Goal: Task Accomplishment & Management: Use online tool/utility

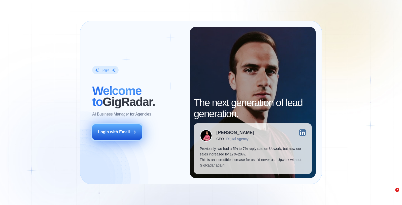
click at [121, 131] on div "Login with Email" at bounding box center [114, 132] width 32 height 6
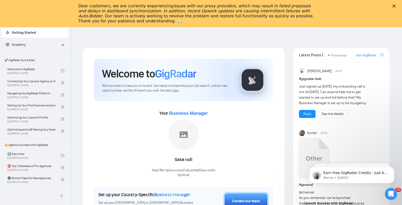
click at [394, 6] on polygon "Close" at bounding box center [394, 6] width 3 height 3
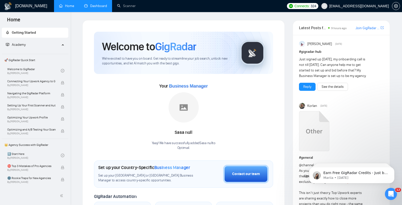
click at [99, 8] on link "Dashboard" at bounding box center [95, 6] width 23 height 4
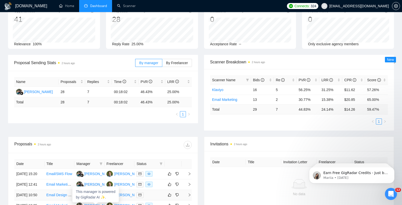
scroll to position [33, 0]
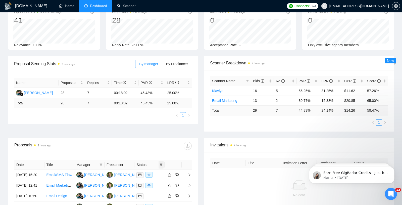
click at [161, 164] on icon "filter" at bounding box center [161, 164] width 3 height 3
click at [147, 172] on span "Chat" at bounding box center [145, 173] width 10 height 4
checkbox input "true"
click at [156, 190] on span "OK" at bounding box center [156, 192] width 5 height 6
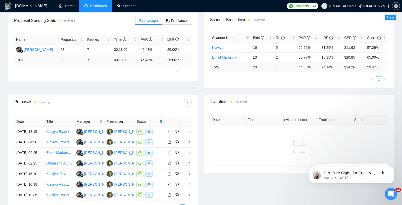
scroll to position [86, 0]
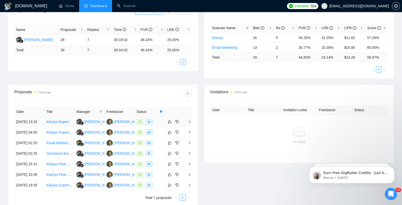
click at [58, 127] on td "Klaviyo Expert" at bounding box center [60, 122] width 30 height 11
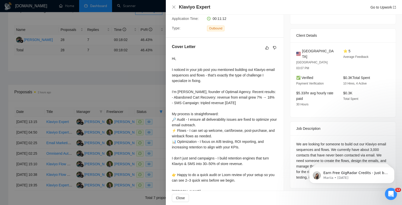
scroll to position [125, 0]
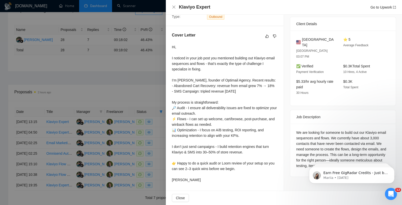
click at [108, 117] on div at bounding box center [201, 102] width 402 height 205
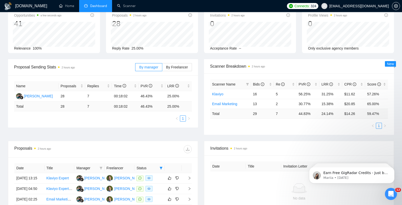
scroll to position [0, 0]
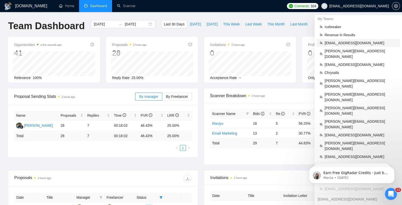
click at [343, 41] on span "[EMAIL_ADDRESS][DOMAIN_NAME]" at bounding box center [361, 43] width 72 height 6
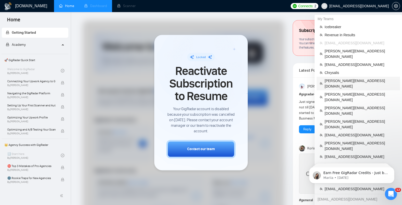
click at [351, 78] on span "[PERSON_NAME][EMAIL_ADDRESS][DOMAIN_NAME]" at bounding box center [361, 83] width 72 height 11
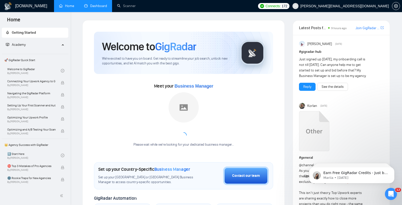
click at [99, 8] on link "Dashboard" at bounding box center [95, 6] width 23 height 4
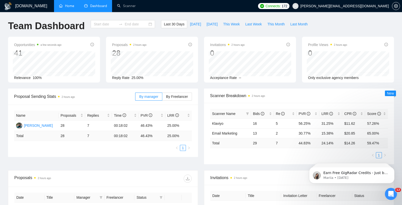
type input "[DATE]"
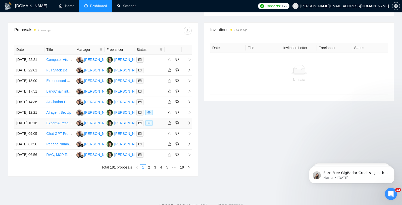
scroll to position [181, 0]
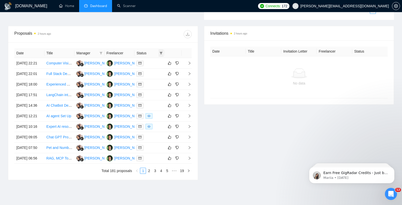
click at [162, 52] on icon "filter" at bounding box center [161, 53] width 3 height 3
click at [146, 63] on span "Chat" at bounding box center [145, 61] width 10 height 4
checkbox input "true"
click at [157, 80] on span "OK" at bounding box center [156, 80] width 5 height 6
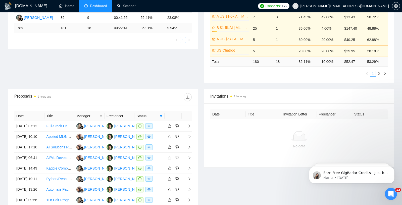
scroll to position [81, 0]
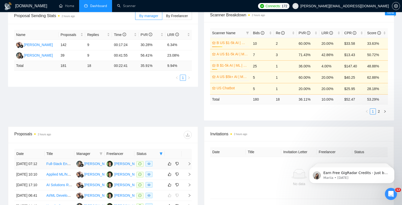
click at [126, 164] on div "[PERSON_NAME]" at bounding box center [128, 164] width 29 height 6
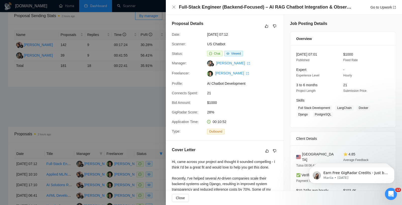
click at [111, 113] on div at bounding box center [201, 102] width 402 height 205
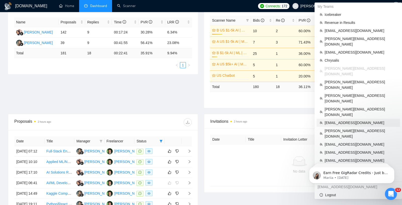
scroll to position [94, 0]
click at [345, 119] on span "[EMAIL_ADDRESS][DOMAIN_NAME]" at bounding box center [361, 122] width 72 height 6
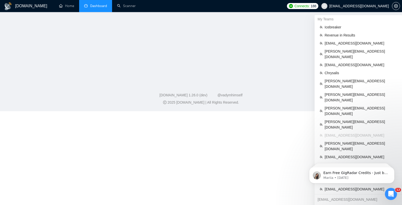
scroll to position [164, 0]
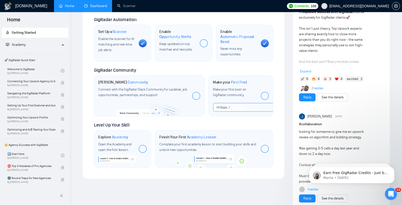
click at [88, 7] on link "Dashboard" at bounding box center [95, 6] width 23 height 4
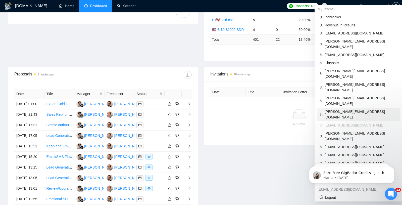
scroll to position [138, 0]
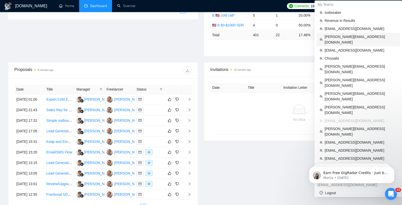
click at [346, 36] on span "[PERSON_NAME][EMAIL_ADDRESS][DOMAIN_NAME]" at bounding box center [361, 39] width 72 height 11
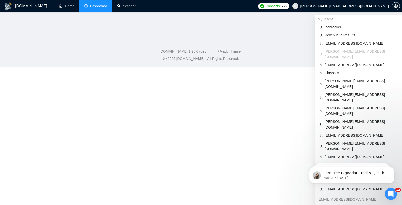
scroll to position [189, 0]
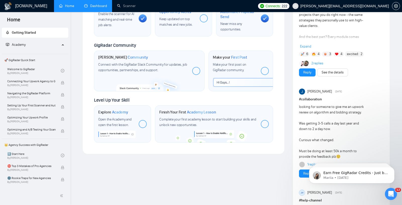
click at [88, 6] on link "Dashboard" at bounding box center [95, 6] width 23 height 4
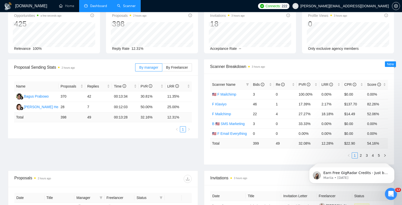
scroll to position [28, 0]
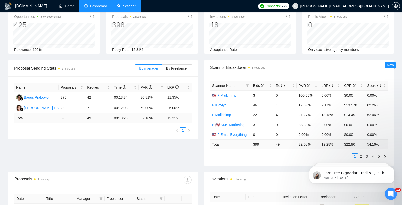
click at [125, 6] on link "Scanner" at bounding box center [126, 6] width 19 height 4
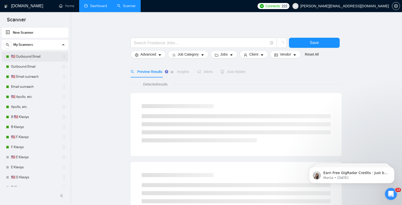
click at [32, 57] on link "🇺🇸 Outbound Email" at bounding box center [35, 57] width 48 height 10
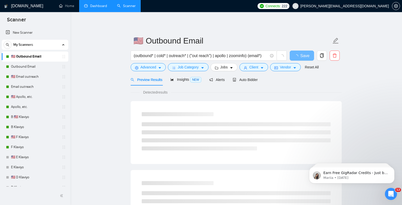
click at [260, 83] on div "Preview Results Insights NEW Alerts Auto Bidder" at bounding box center [236, 80] width 211 height 12
drag, startPoint x: 249, startPoint y: 81, endPoint x: 271, endPoint y: 84, distance: 21.8
click at [249, 81] on span "Auto Bidder" at bounding box center [245, 80] width 25 height 4
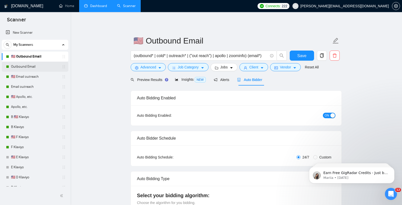
click at [25, 67] on link "Outbound Email" at bounding box center [35, 67] width 48 height 10
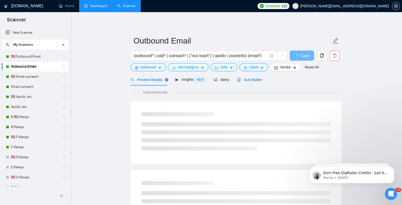
click at [251, 79] on span "Auto Bidder" at bounding box center [249, 80] width 25 height 4
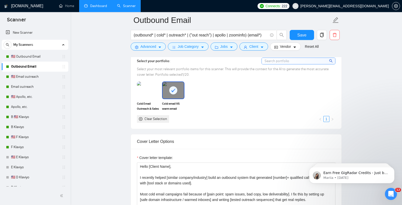
scroll to position [461, 0]
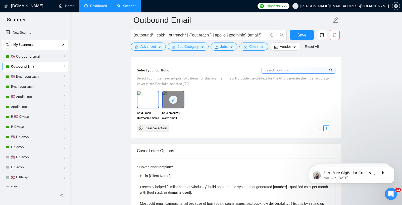
click at [144, 101] on img at bounding box center [148, 99] width 21 height 17
click at [298, 38] on button "Save" at bounding box center [302, 35] width 24 height 10
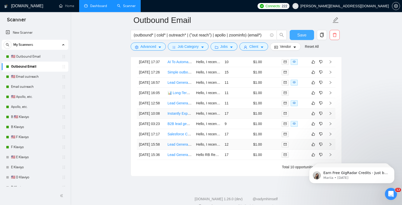
scroll to position [1228, 0]
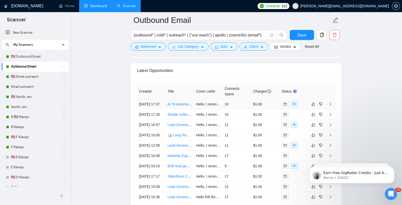
click at [208, 105] on td "Hello, I recently helped an academic editing company build an outbound system t…" at bounding box center [208, 104] width 29 height 10
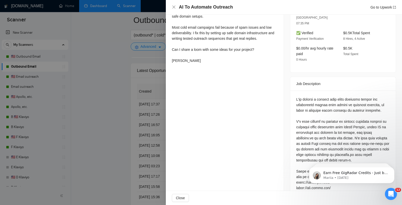
scroll to position [169, 0]
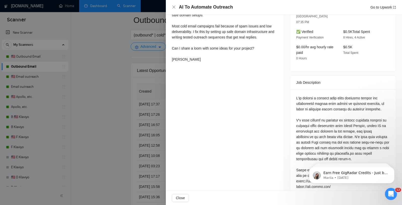
click at [102, 108] on div at bounding box center [201, 102] width 402 height 205
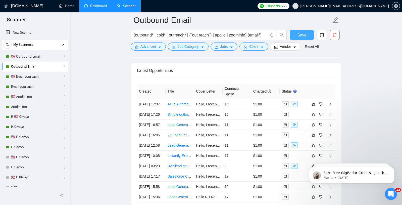
click at [301, 36] on span "Save" at bounding box center [301, 35] width 9 height 6
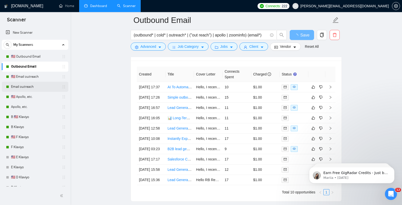
click at [28, 88] on link "Email outreach" at bounding box center [35, 87] width 48 height 10
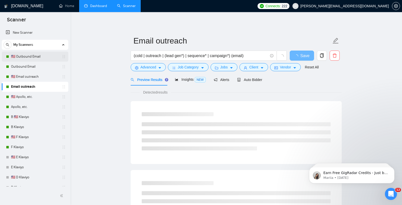
click at [24, 56] on link "🇺🇸 Outbound Email" at bounding box center [35, 57] width 48 height 10
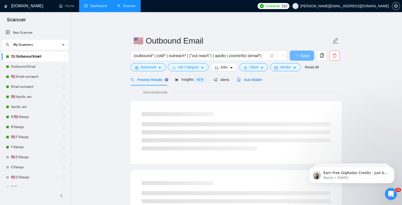
click at [246, 78] on span "Auto Bidder" at bounding box center [249, 80] width 25 height 4
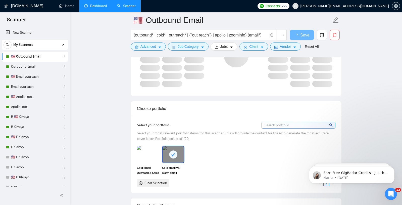
scroll to position [391, 0]
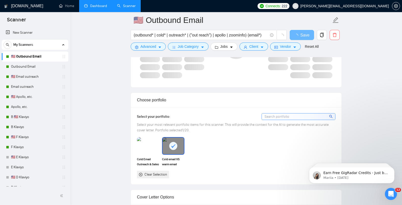
click at [146, 141] on img at bounding box center [148, 146] width 22 height 18
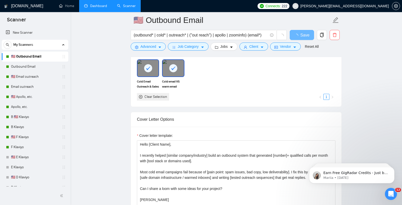
scroll to position [468, 0]
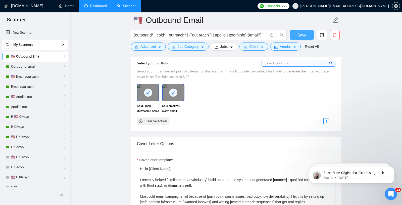
click at [304, 37] on span "Save" at bounding box center [301, 35] width 9 height 6
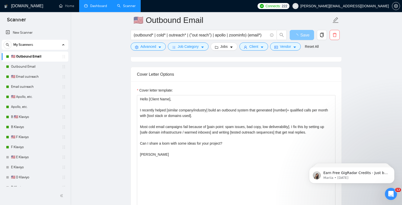
scroll to position [507, 0]
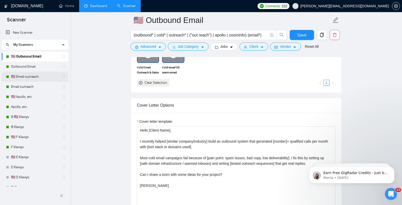
click at [28, 77] on link "🇺🇸 Email outreach" at bounding box center [35, 77] width 48 height 10
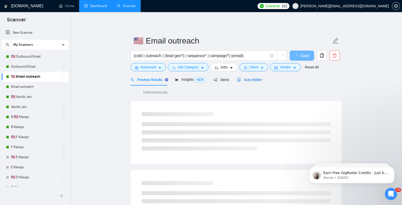
click at [251, 78] on span "Auto Bidder" at bounding box center [249, 80] width 25 height 4
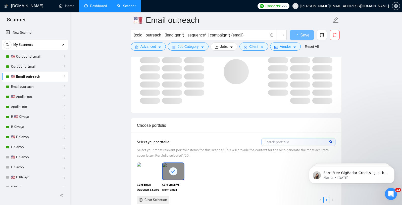
scroll to position [394, 0]
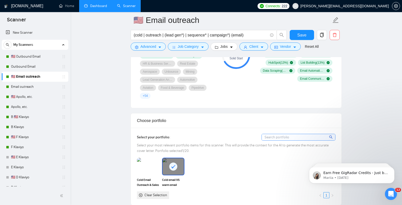
click at [151, 136] on div "Select your portfolio:" at bounding box center [153, 138] width 33 height 6
click at [146, 163] on img at bounding box center [148, 166] width 21 height 17
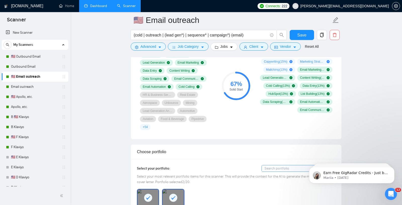
scroll to position [361, 0]
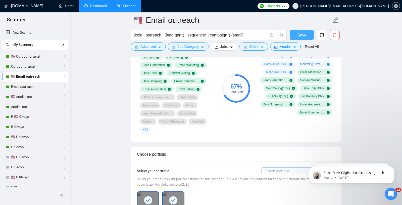
click at [302, 34] on span "Save" at bounding box center [301, 35] width 9 height 6
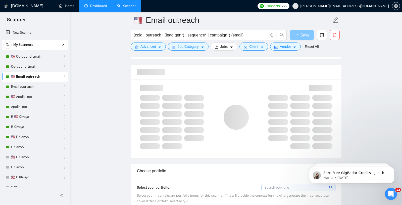
scroll to position [319, 0]
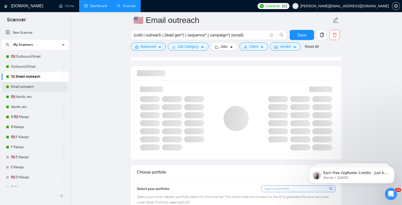
click at [25, 87] on link "Email outreach" at bounding box center [35, 87] width 48 height 10
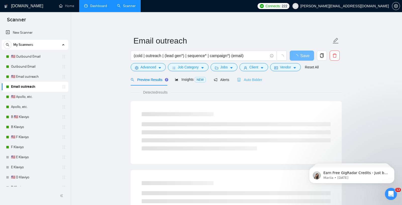
click at [245, 76] on div "Auto Bidder" at bounding box center [249, 80] width 25 height 12
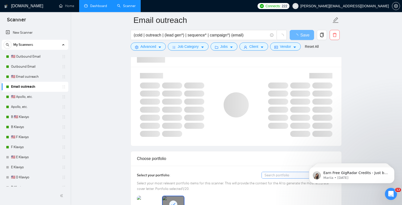
scroll to position [402, 0]
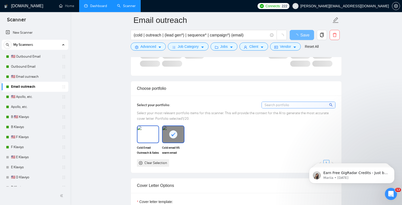
click at [151, 131] on img at bounding box center [148, 134] width 21 height 17
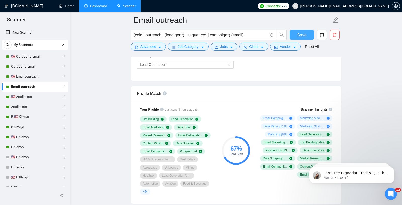
click at [304, 33] on span "Save" at bounding box center [301, 35] width 9 height 6
click at [13, 97] on link "🇺🇸 Apollo, etc." at bounding box center [35, 97] width 48 height 10
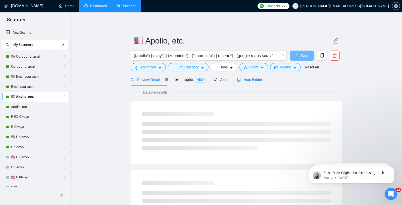
click at [260, 81] on span "Auto Bidder" at bounding box center [249, 80] width 25 height 4
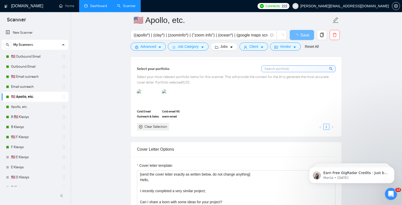
scroll to position [425, 0]
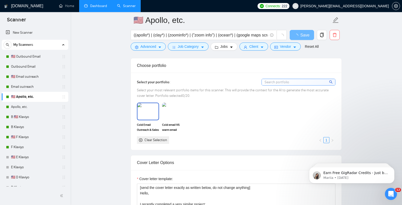
click at [155, 110] on img at bounding box center [148, 111] width 21 height 17
click at [174, 110] on img at bounding box center [173, 111] width 21 height 17
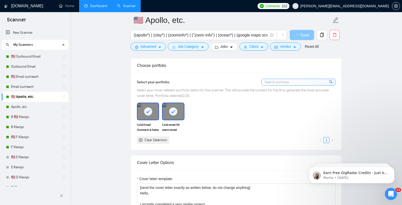
click at [301, 37] on span "Save" at bounding box center [304, 35] width 9 height 6
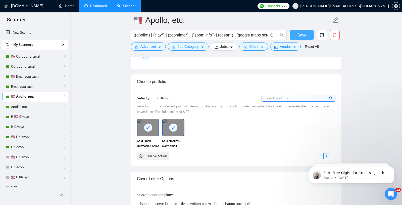
click at [305, 36] on span "Save" at bounding box center [301, 35] width 9 height 6
click at [17, 108] on link "Apollo, etc." at bounding box center [35, 107] width 48 height 10
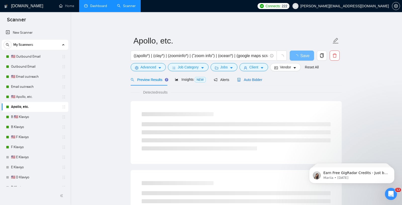
click at [239, 78] on icon "robot" at bounding box center [239, 80] width 4 height 4
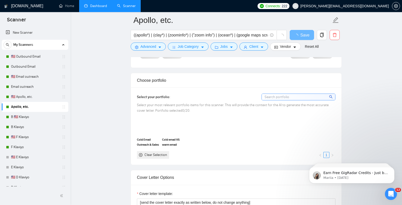
scroll to position [431, 0]
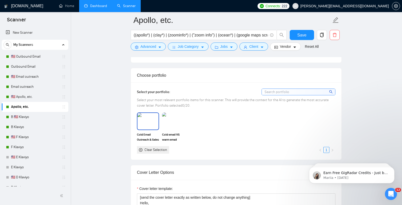
click at [149, 122] on img at bounding box center [148, 121] width 21 height 17
click at [171, 120] on img at bounding box center [173, 121] width 21 height 17
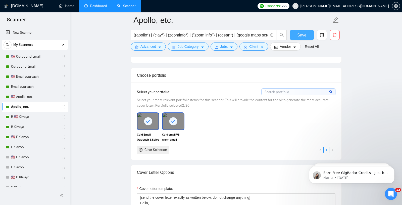
click at [301, 38] on span "Save" at bounding box center [301, 35] width 9 height 6
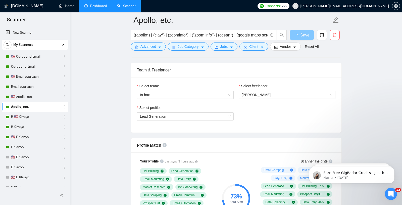
scroll to position [243, 0]
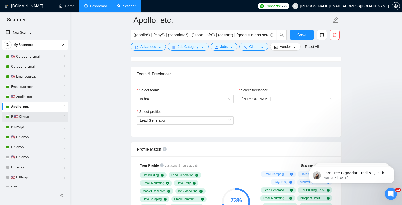
click at [33, 115] on link "B 🇺🇸 Klaviyo" at bounding box center [35, 117] width 48 height 10
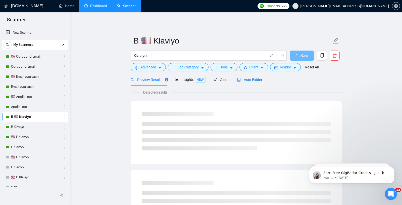
click at [245, 81] on span "Auto Bidder" at bounding box center [249, 80] width 25 height 4
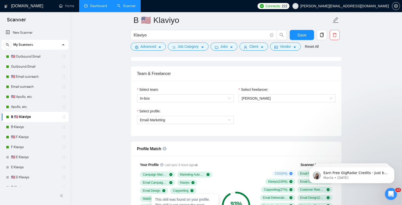
scroll to position [243, 0]
click at [39, 104] on link "Apollo, etc." at bounding box center [35, 107] width 48 height 10
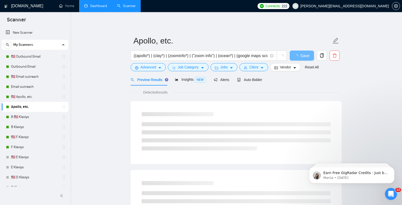
click at [94, 7] on link "Dashboard" at bounding box center [95, 6] width 23 height 4
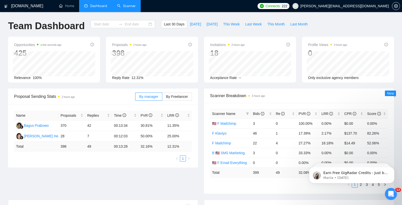
type input "[DATE]"
